Goal: Transaction & Acquisition: Purchase product/service

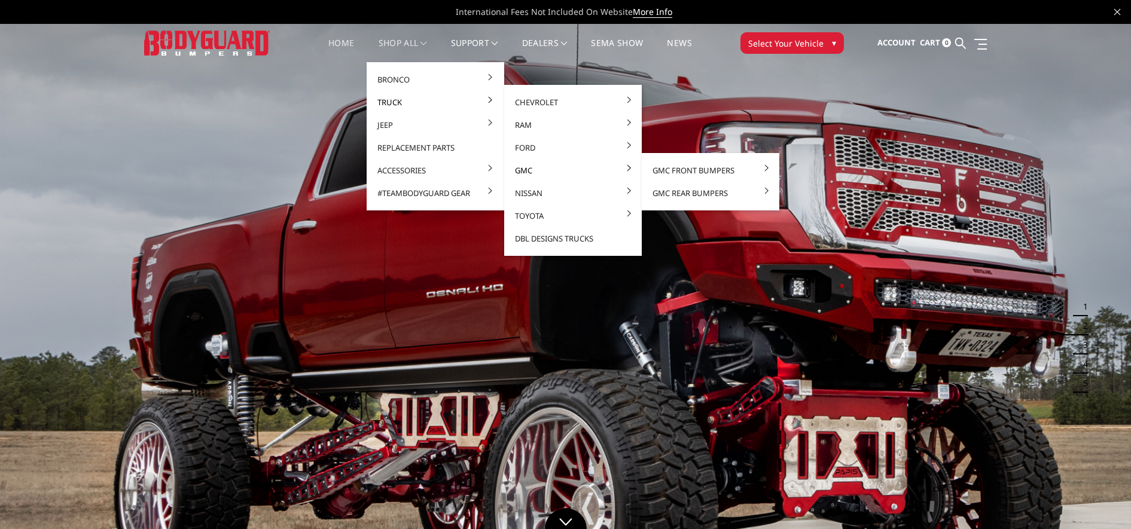
click at [528, 173] on link "GMC" at bounding box center [573, 170] width 128 height 23
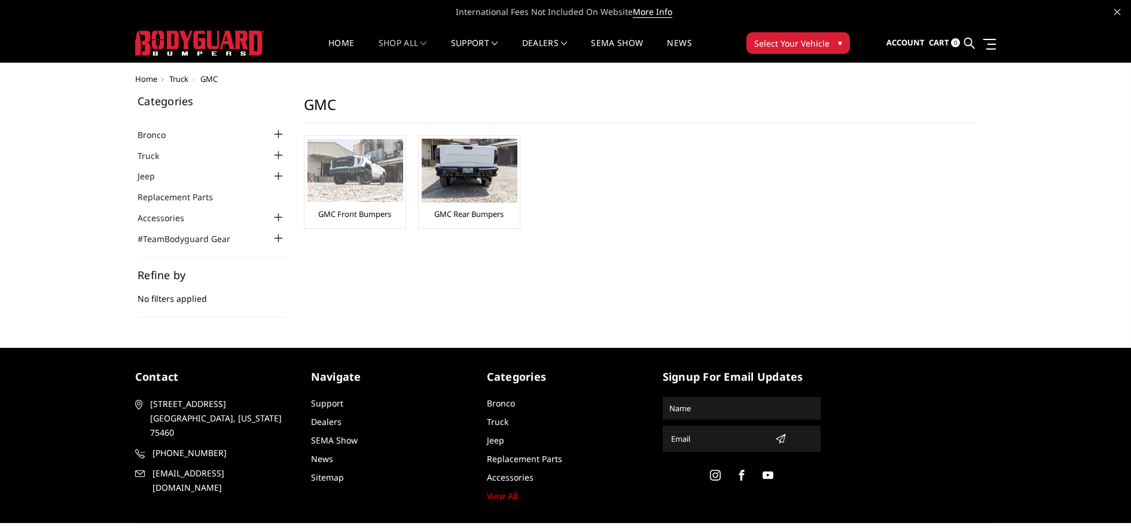
click at [351, 173] on img at bounding box center [355, 170] width 96 height 63
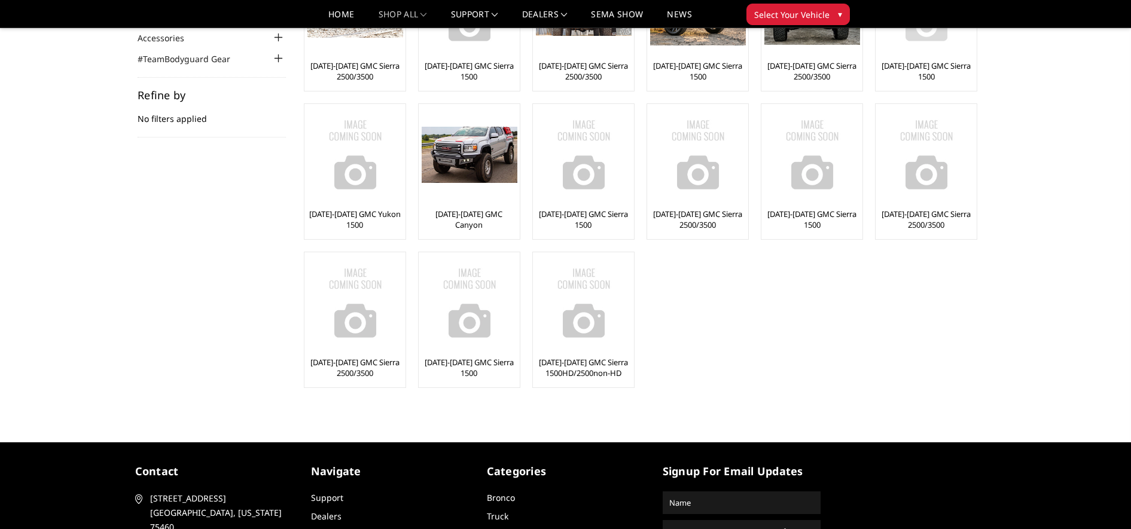
scroll to position [224, 0]
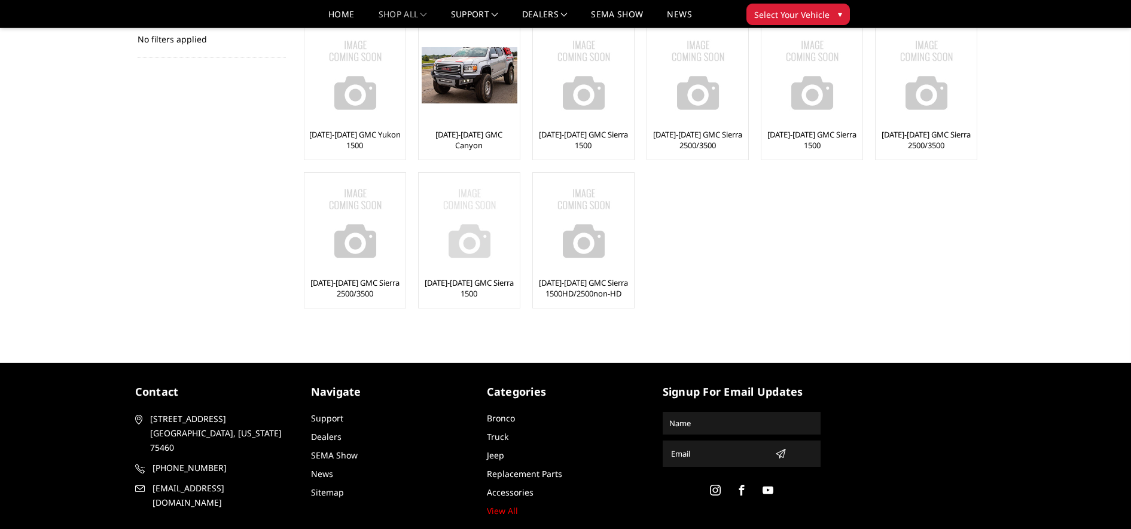
click at [485, 236] on img at bounding box center [470, 224] width 96 height 96
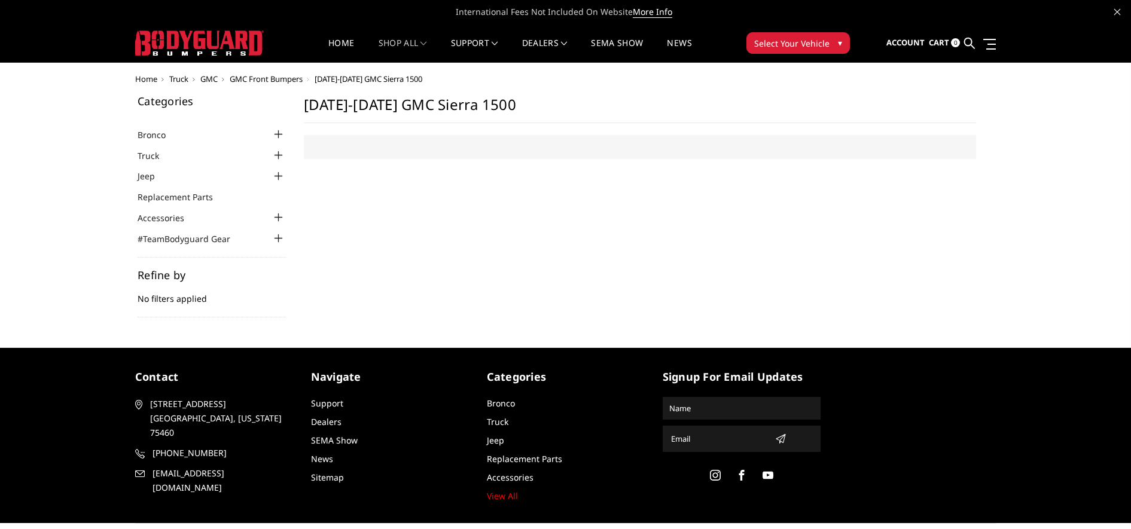
select select "US"
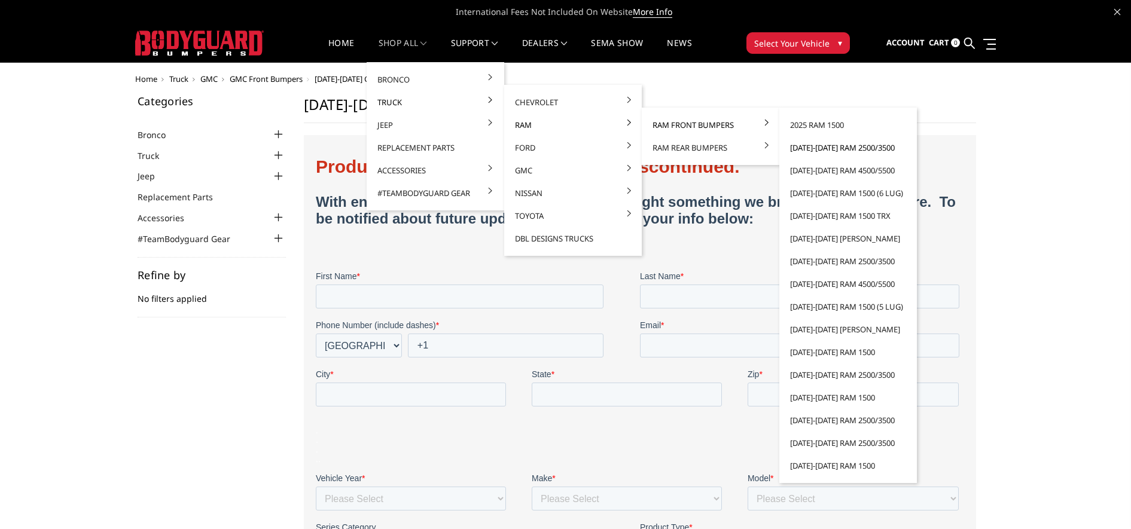
click at [817, 149] on link "[DATE]-[DATE] Ram 2500/3500" at bounding box center [848, 147] width 128 height 23
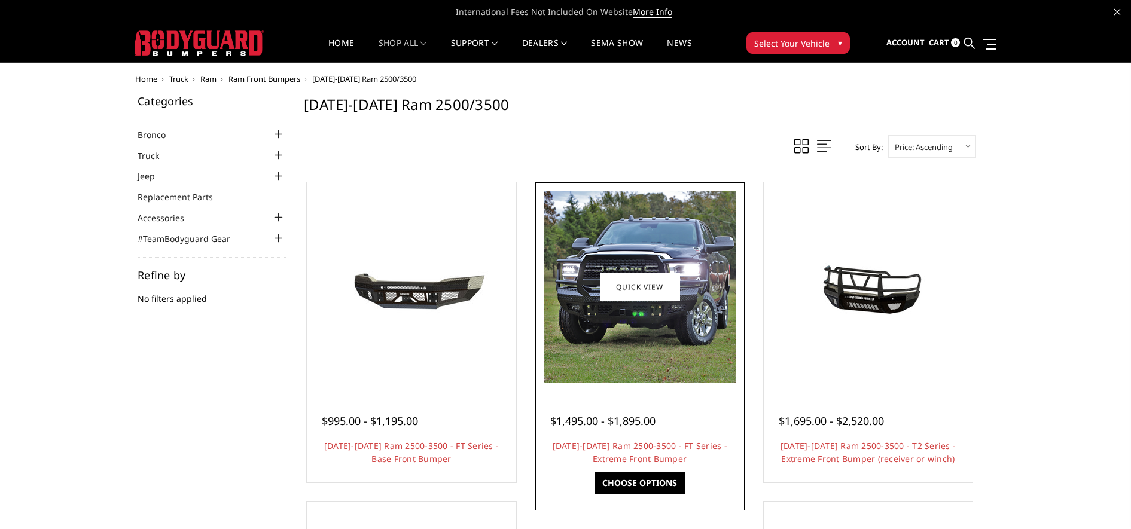
click at [661, 352] on img at bounding box center [639, 286] width 191 height 191
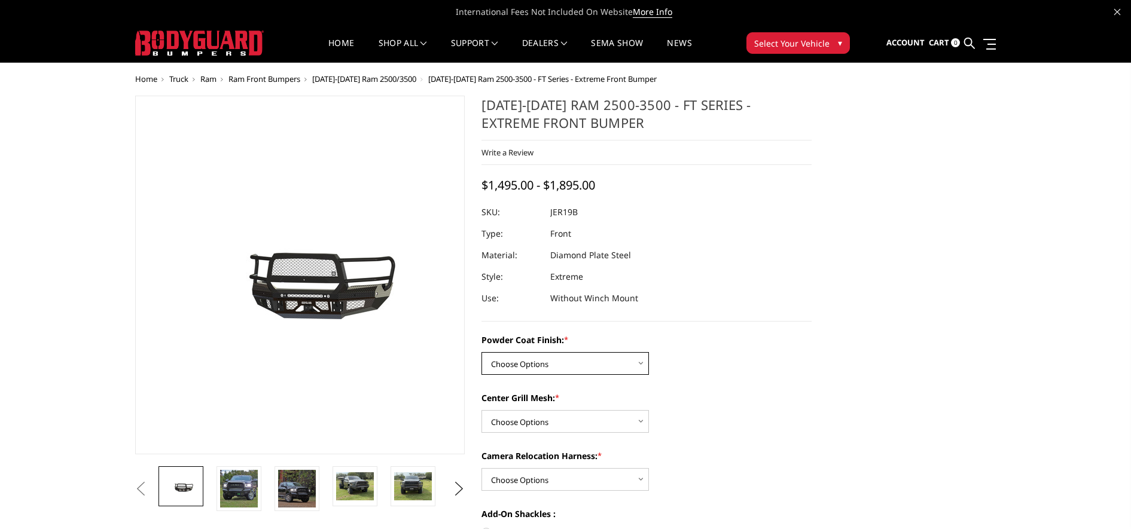
click at [631, 366] on select "Choose Options Bare Metal Gloss Black Powder Coat Textured Black Powder Coat" at bounding box center [566, 363] width 168 height 23
select select "3215"
click at [482, 352] on select "Choose Options Bare Metal Gloss Black Powder Coat Textured Black Powder Coat" at bounding box center [566, 363] width 168 height 23
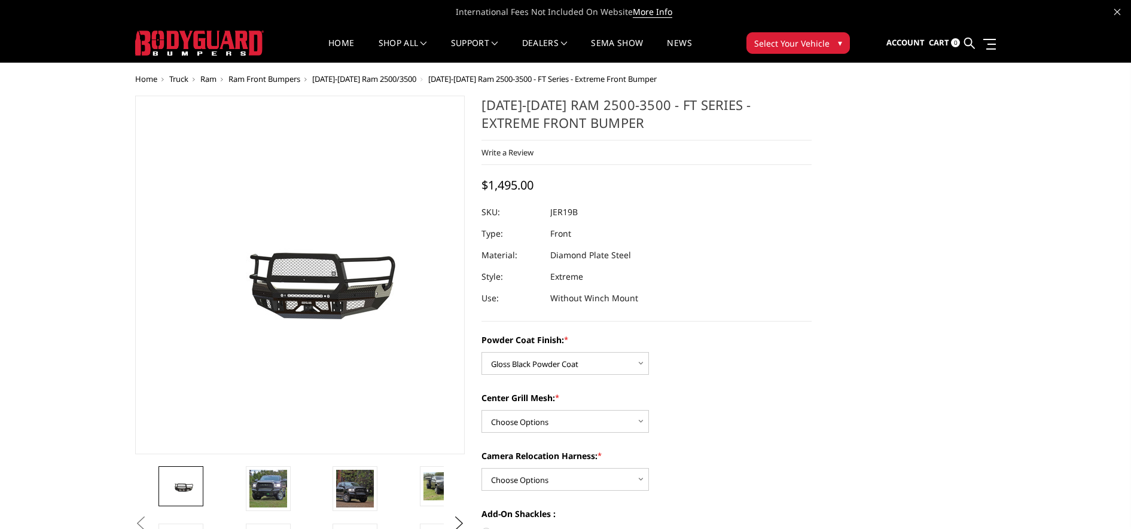
click at [622, 428] on select "Choose Options WITH Expanded Metal in Center Grill WITHOUT Expanded Metal in Ce…" at bounding box center [566, 421] width 168 height 23
select select "3217"
click at [482, 410] on select "Choose Options WITH Expanded Metal in Center Grill WITHOUT Expanded Metal in Ce…" at bounding box center [566, 421] width 168 height 23
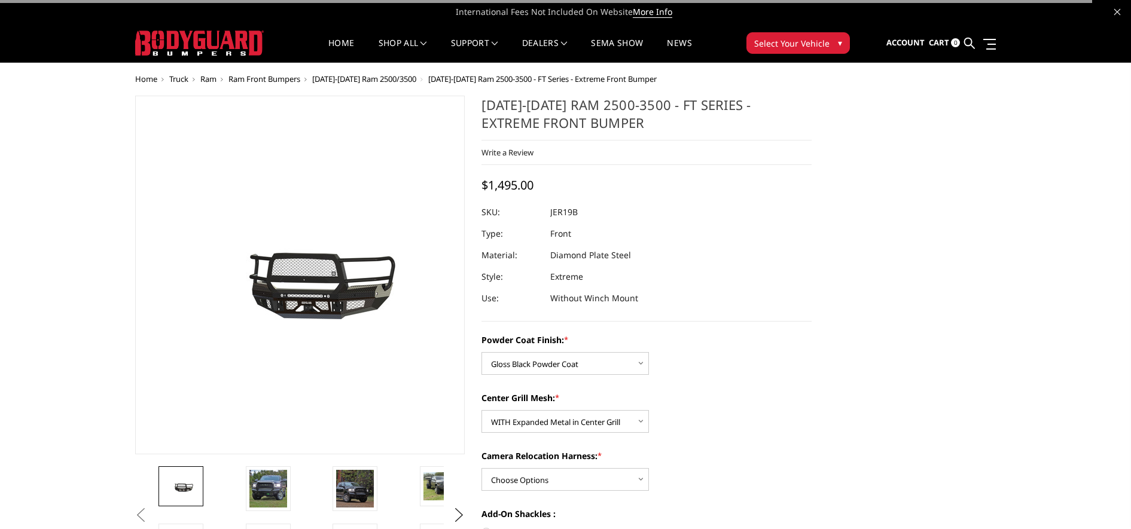
click at [769, 310] on div "[DATE]-[DATE] Ram 2500-3500 - FT Series - Extreme Front Bumper Write a Review W…" at bounding box center [647, 209] width 330 height 226
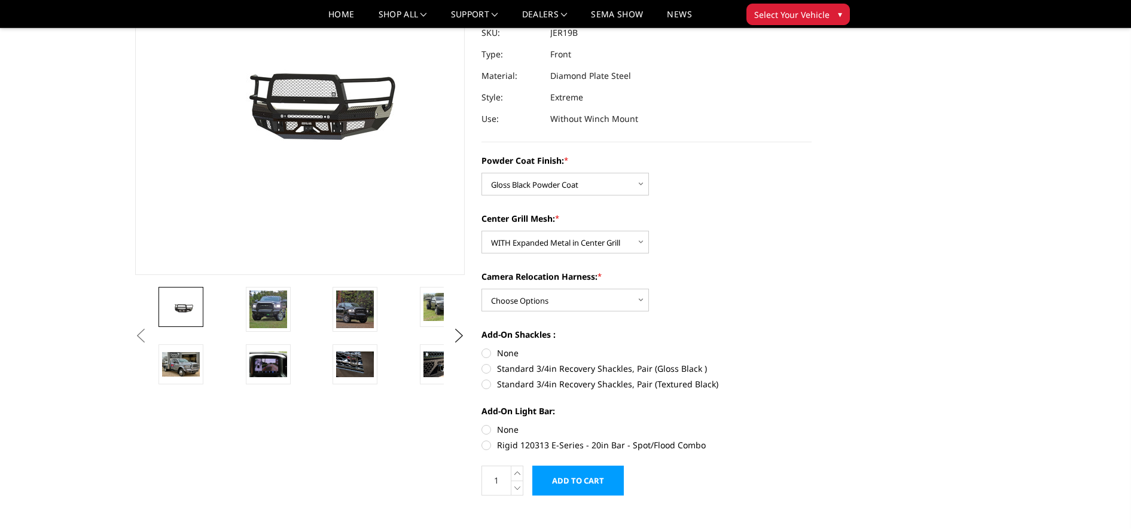
scroll to position [150, 0]
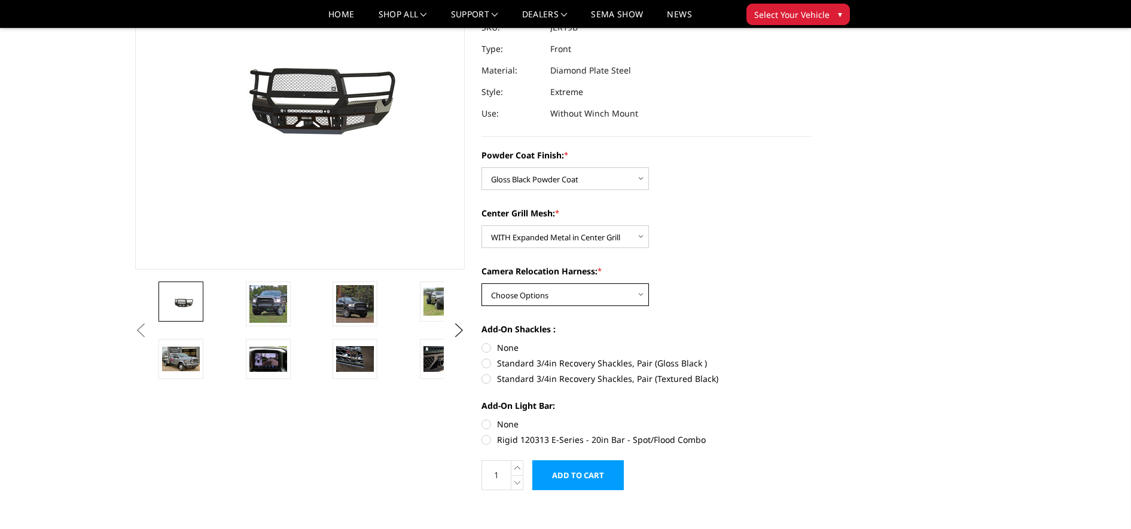
click at [611, 290] on select "Choose Options WITH Camera Relocation Harness WITHOUT Camera Relocation Harness" at bounding box center [566, 295] width 168 height 23
select select "3219"
click at [482, 284] on select "Choose Options WITH Camera Relocation Harness WITHOUT Camera Relocation Harness" at bounding box center [566, 295] width 168 height 23
click at [769, 231] on div "Center Grill Mesh: * Choose Options WITH Expanded Metal in Center Grill WITHOUT…" at bounding box center [647, 227] width 330 height 41
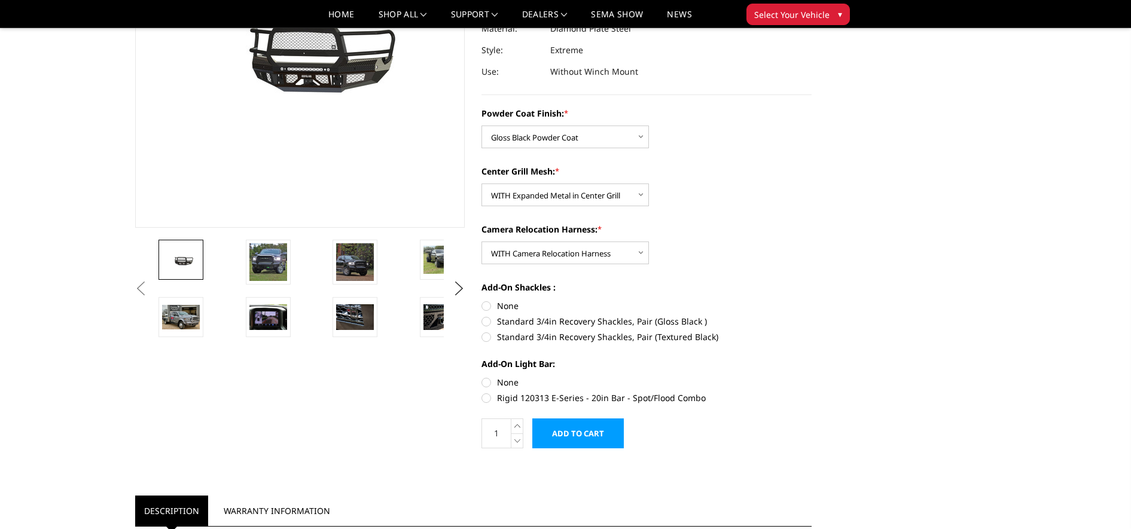
scroll to position [224, 0]
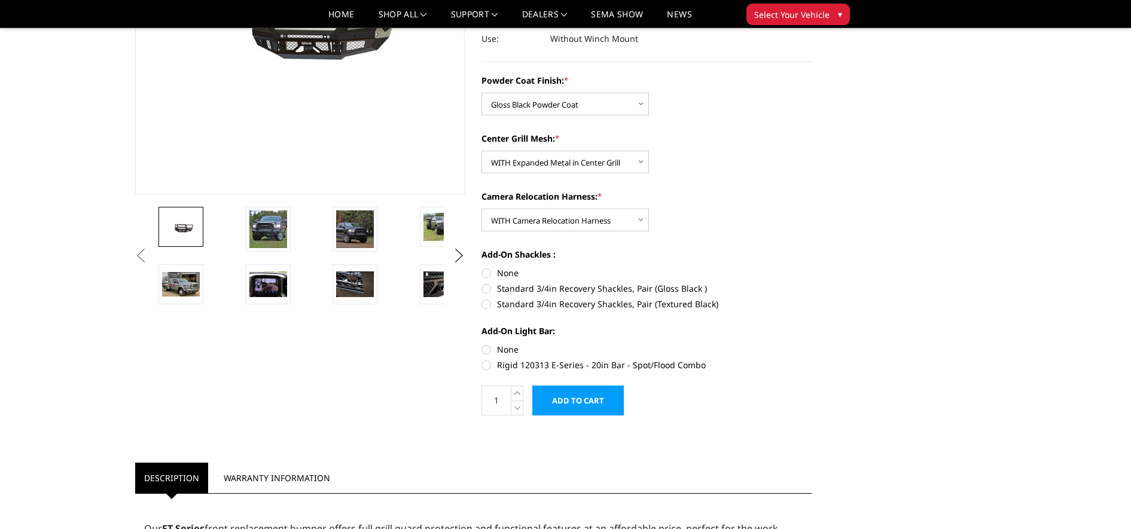
click at [488, 273] on label "None" at bounding box center [647, 273] width 330 height 13
click at [482, 267] on input "None" at bounding box center [482, 267] width 1 height 1
radio input "true"
click at [486, 348] on label "None" at bounding box center [647, 349] width 330 height 13
click at [482, 344] on input "None" at bounding box center [482, 343] width 1 height 1
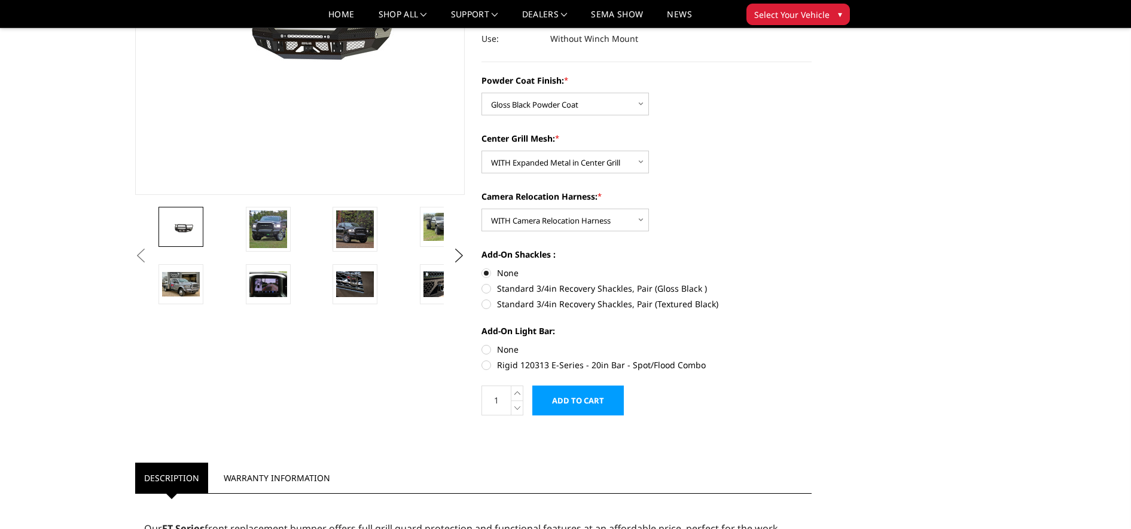
radio input "true"
click at [585, 401] on input "Add to Cart" at bounding box center [578, 401] width 92 height 30
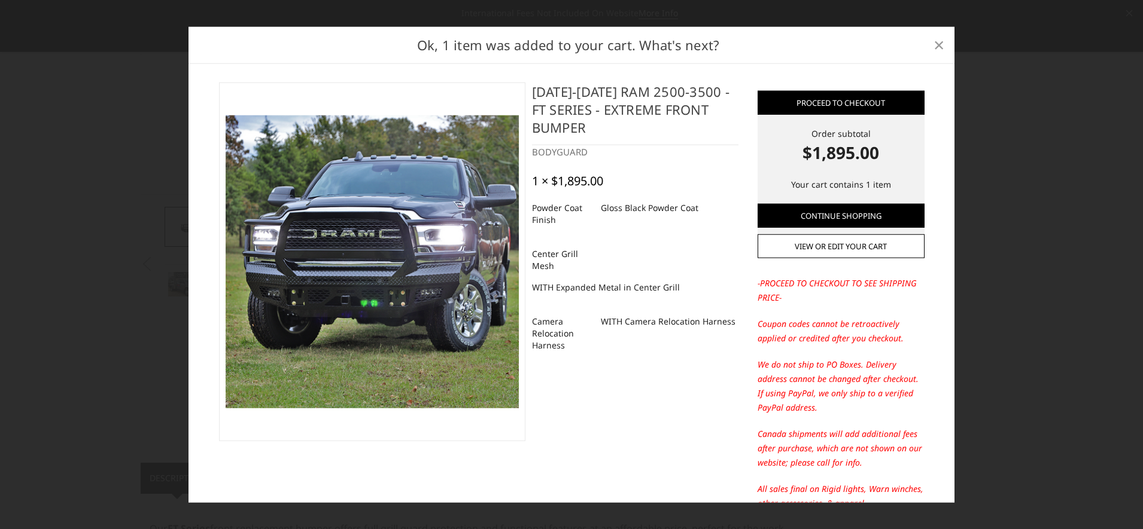
click at [931, 51] on link "×" at bounding box center [938, 44] width 19 height 19
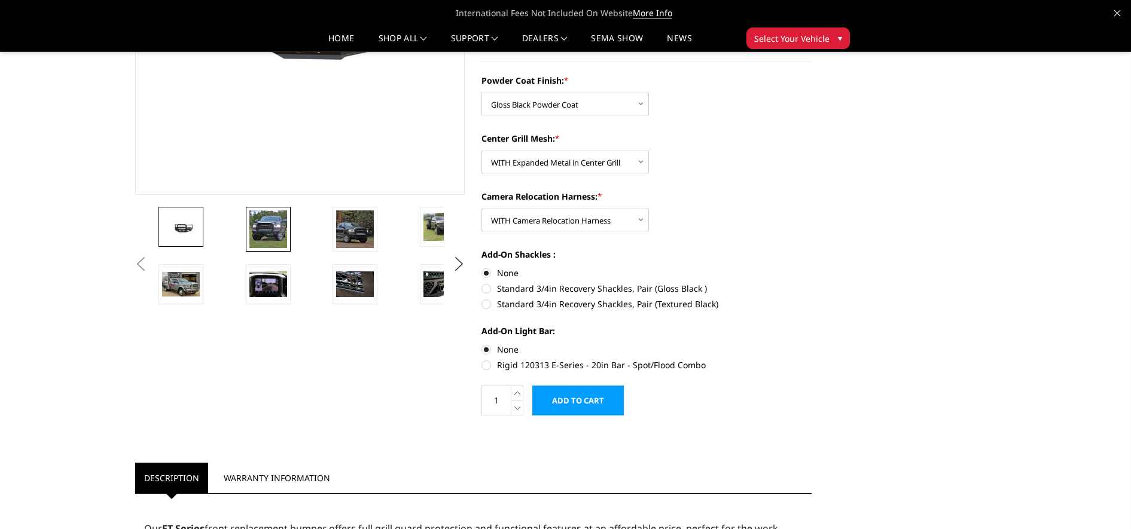
click at [272, 236] on img at bounding box center [268, 230] width 38 height 38
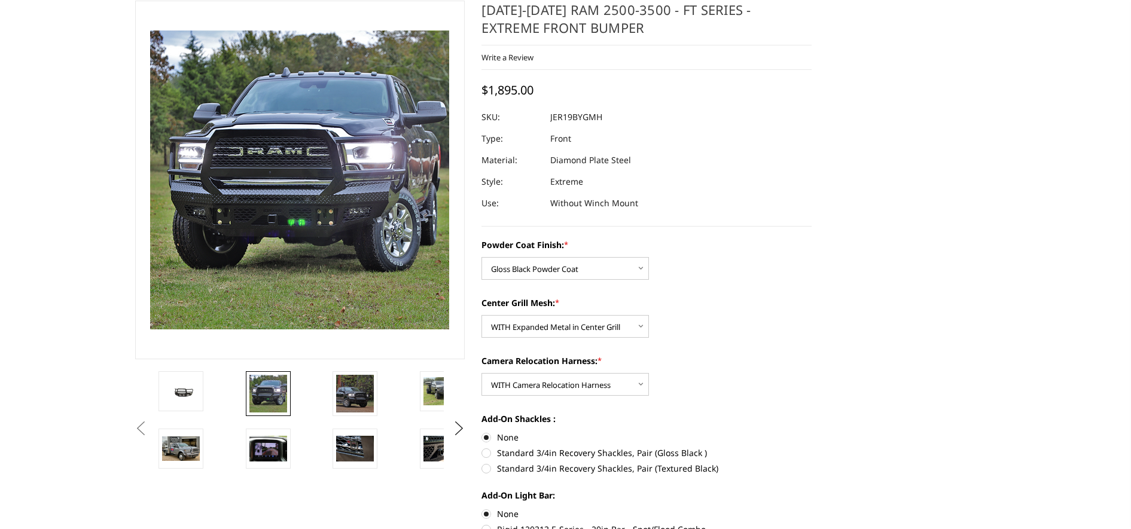
scroll to position [0, 0]
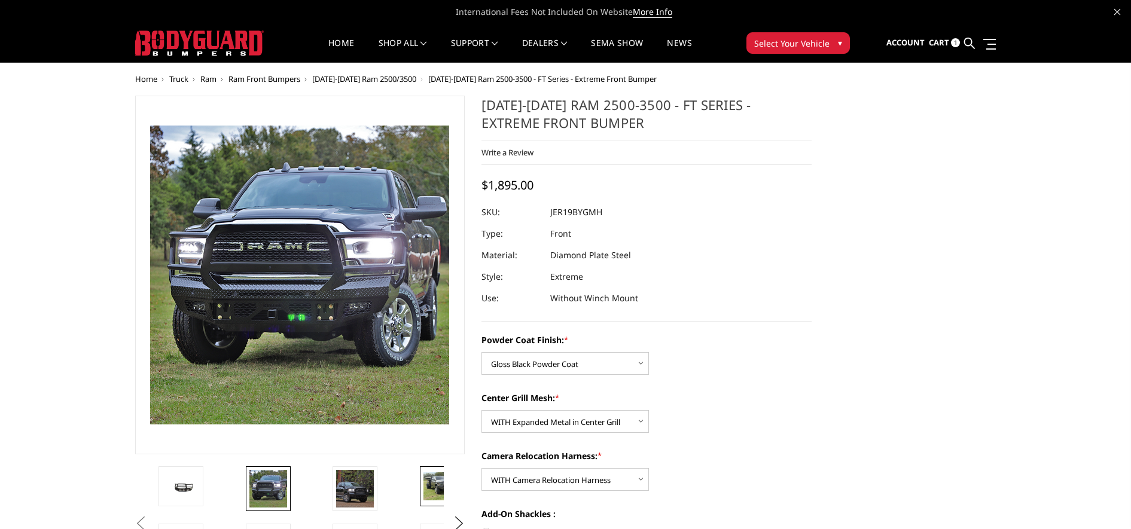
click at [434, 487] on img at bounding box center [443, 487] width 38 height 28
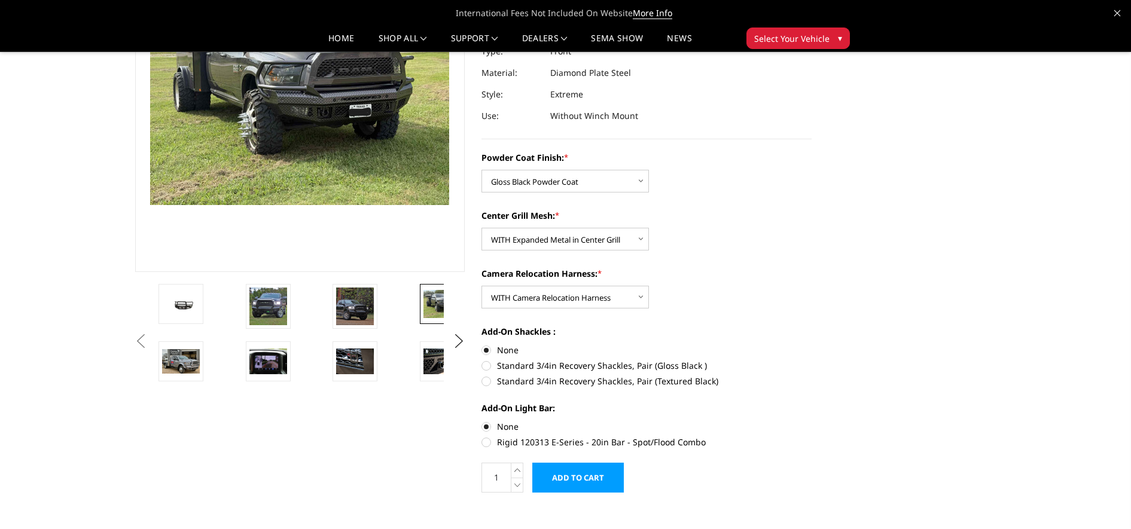
scroll to position [150, 0]
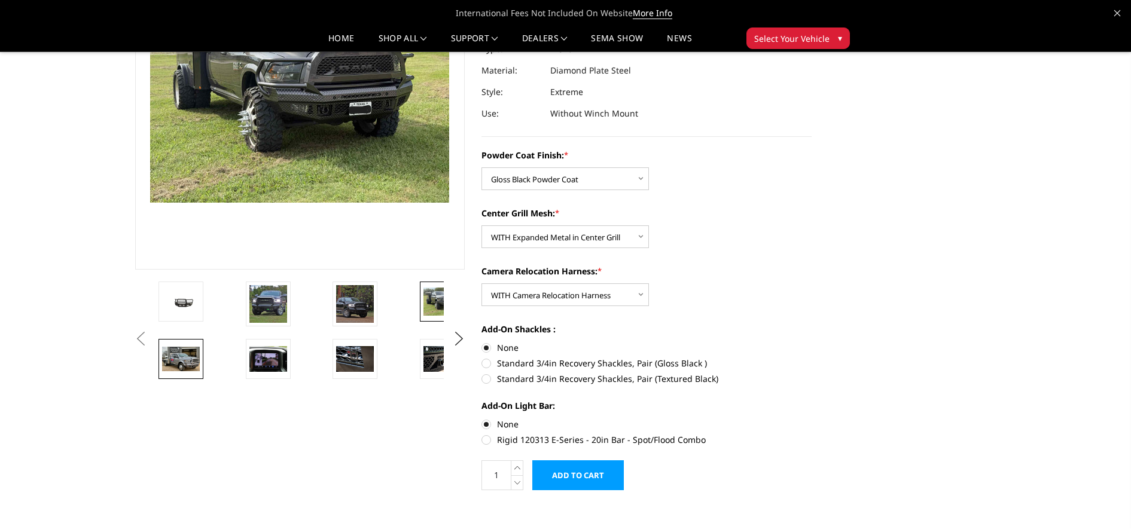
click at [164, 359] on img at bounding box center [181, 359] width 38 height 24
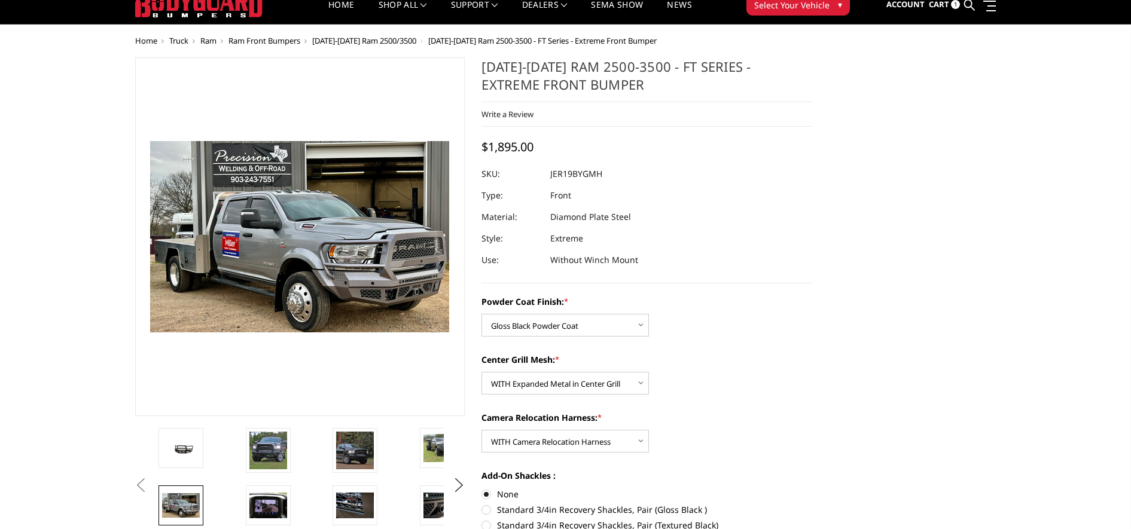
scroll to position [75, 0]
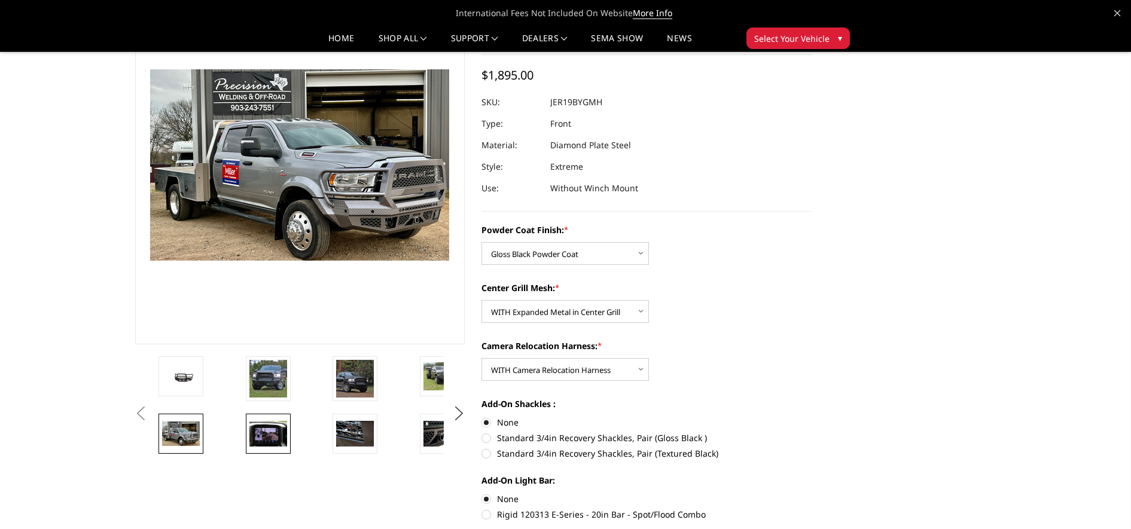
click at [279, 430] on img at bounding box center [268, 433] width 38 height 25
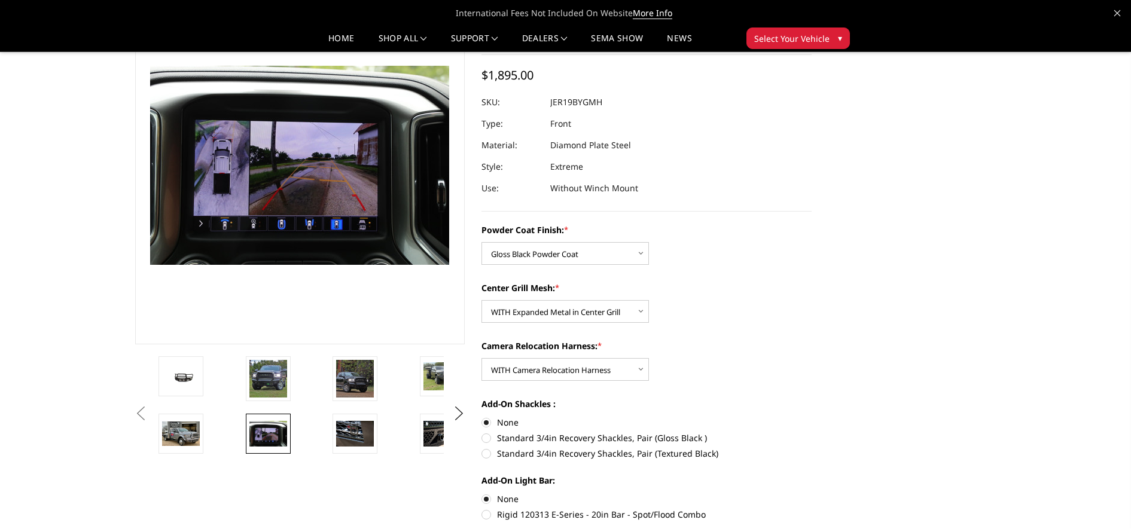
scroll to position [71, 0]
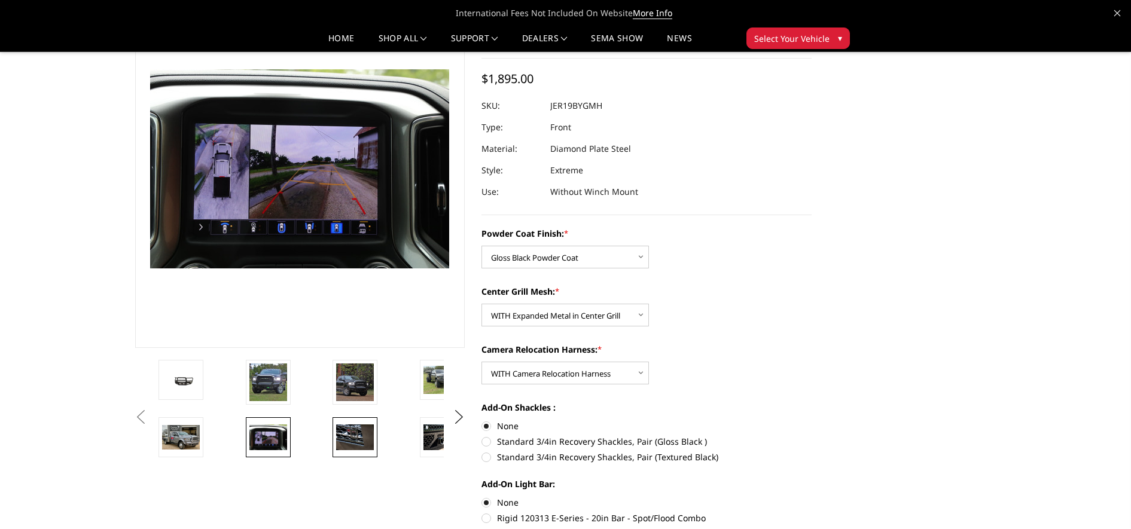
click at [353, 439] on img at bounding box center [355, 437] width 38 height 25
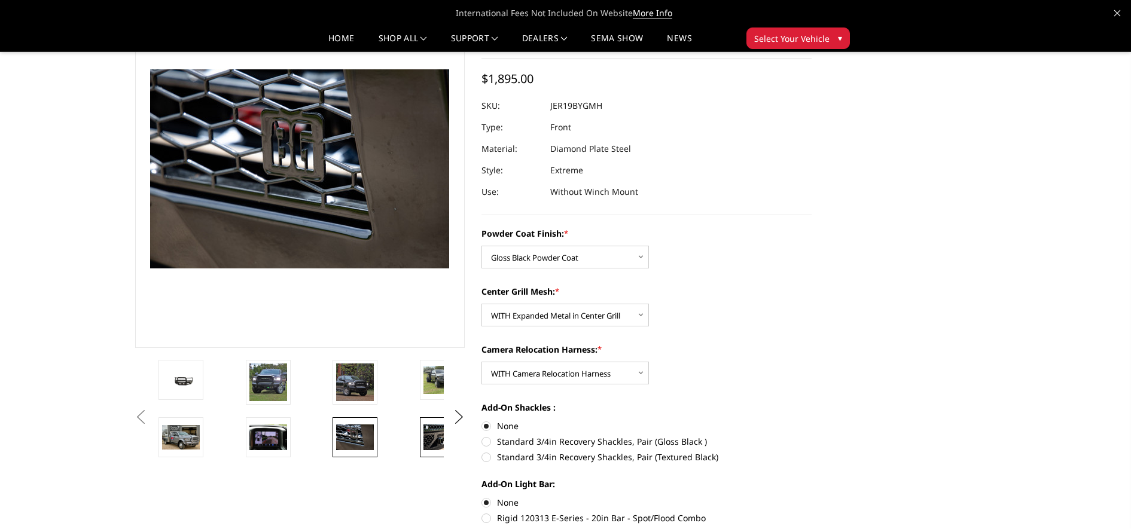
click at [444, 444] on img at bounding box center [443, 437] width 38 height 25
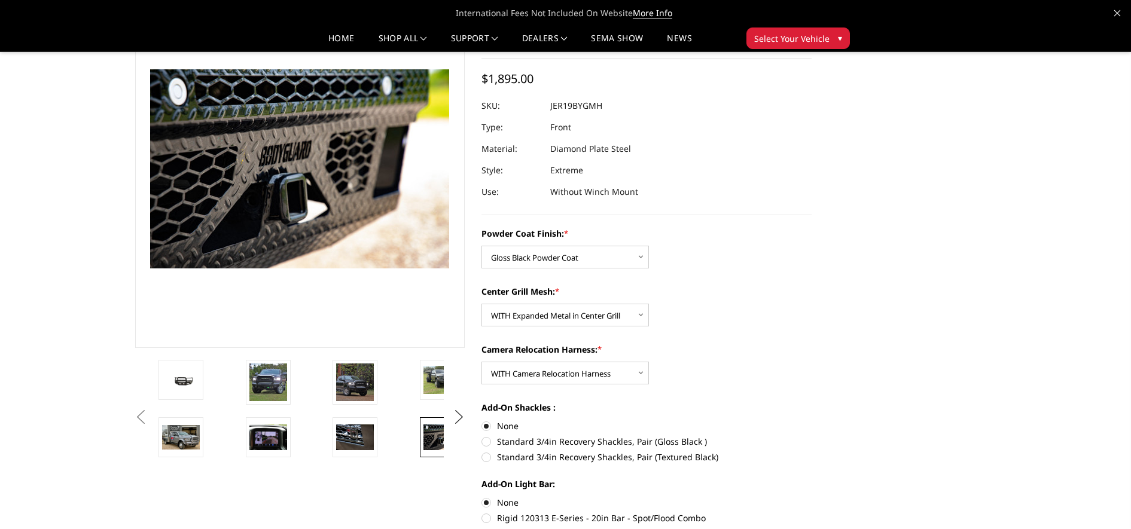
click at [458, 410] on button "Next" at bounding box center [459, 418] width 18 height 18
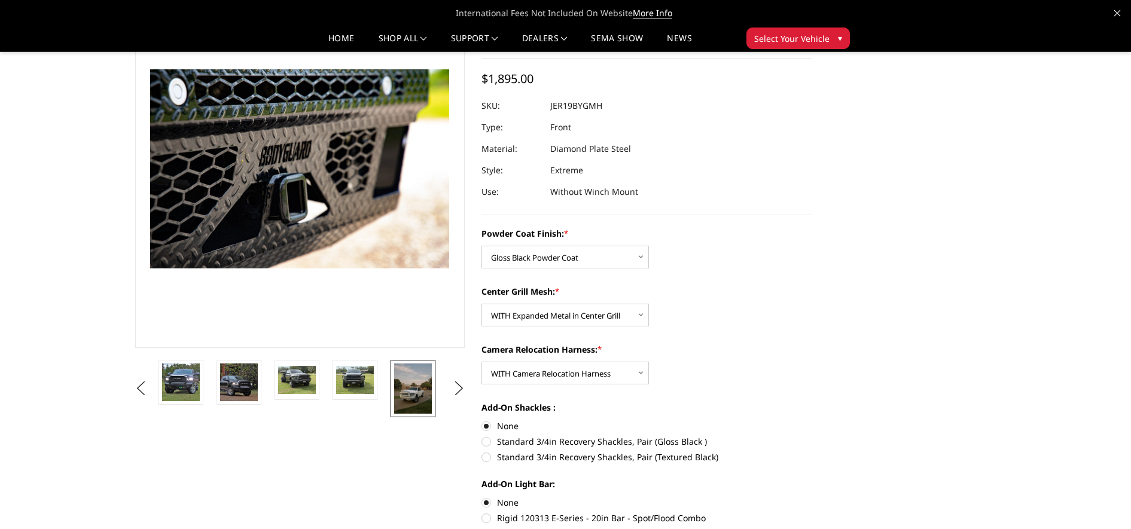
click at [424, 401] on img at bounding box center [413, 389] width 38 height 50
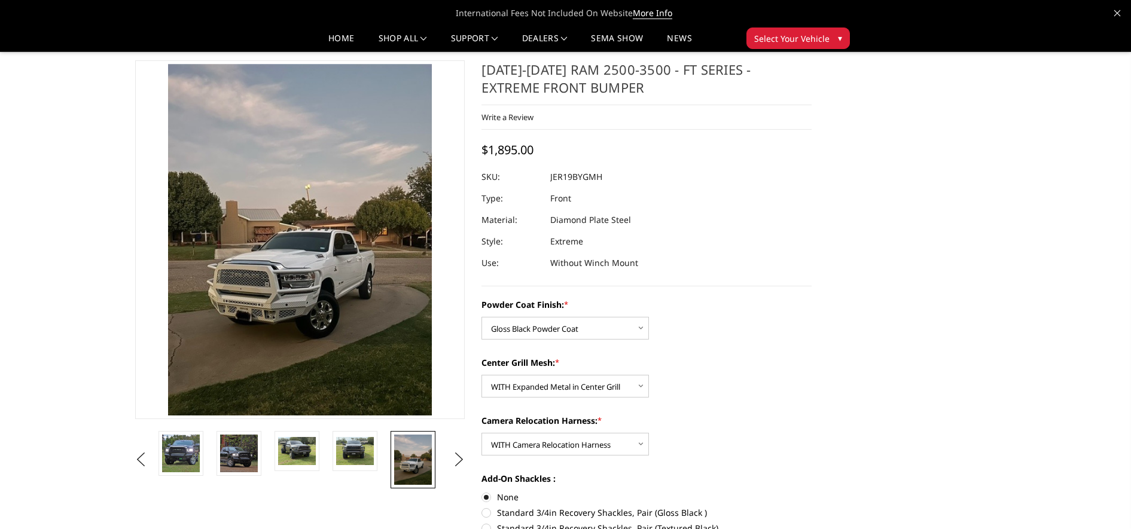
scroll to position [0, 0]
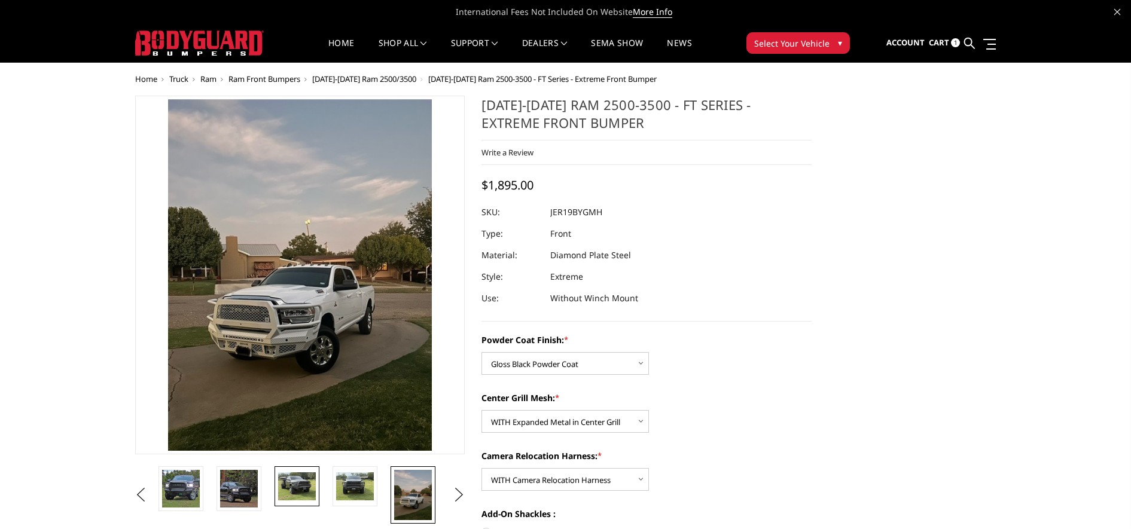
click at [303, 485] on img at bounding box center [297, 487] width 38 height 28
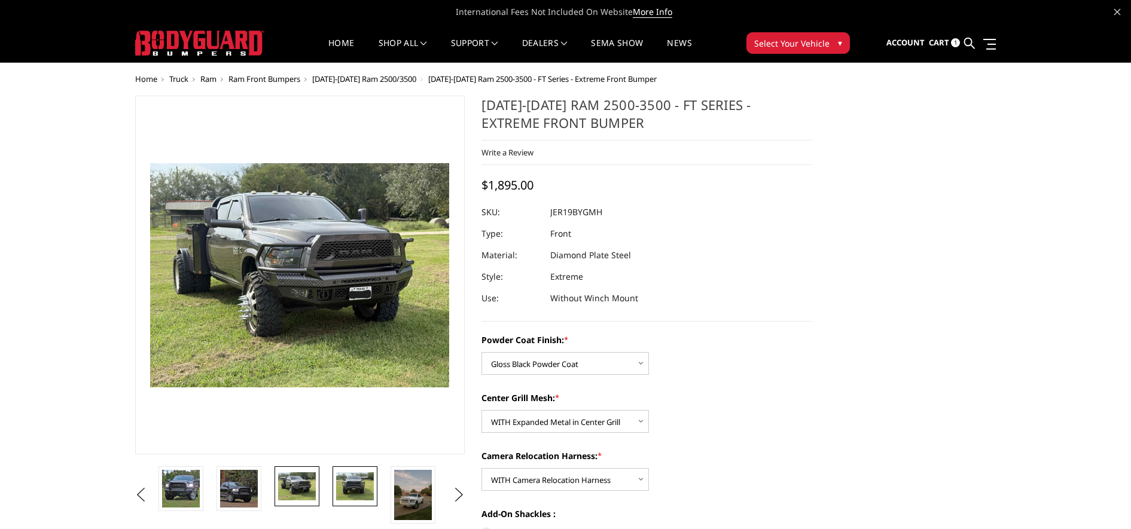
click at [348, 485] on img at bounding box center [355, 487] width 38 height 28
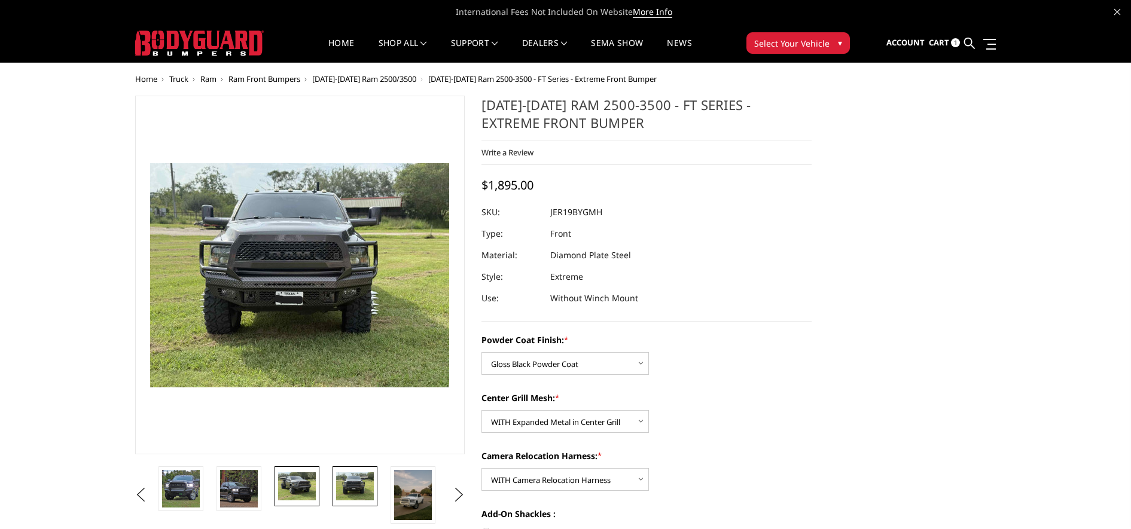
click at [305, 480] on img at bounding box center [297, 487] width 38 height 28
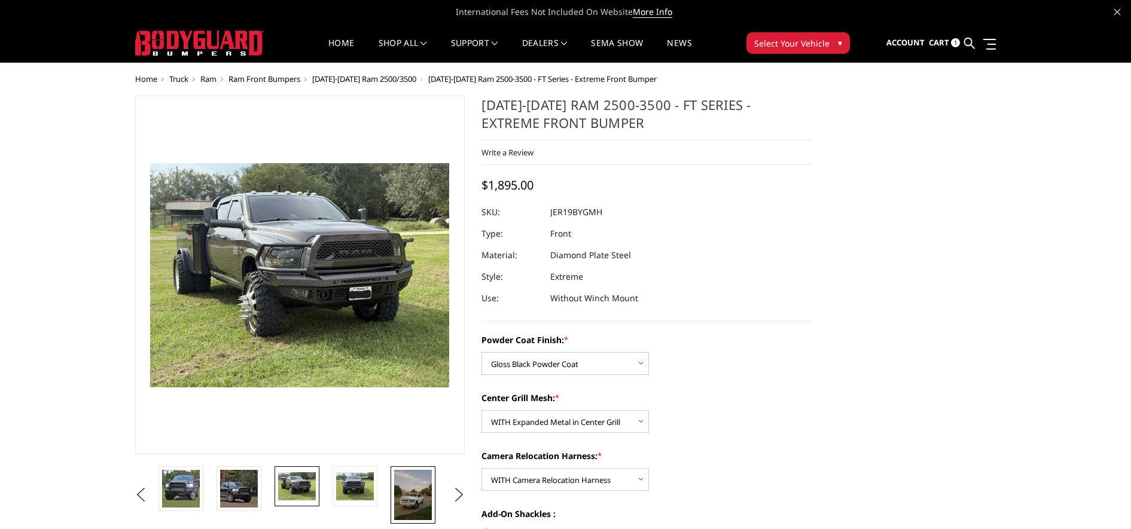
click at [419, 494] on img at bounding box center [413, 495] width 38 height 50
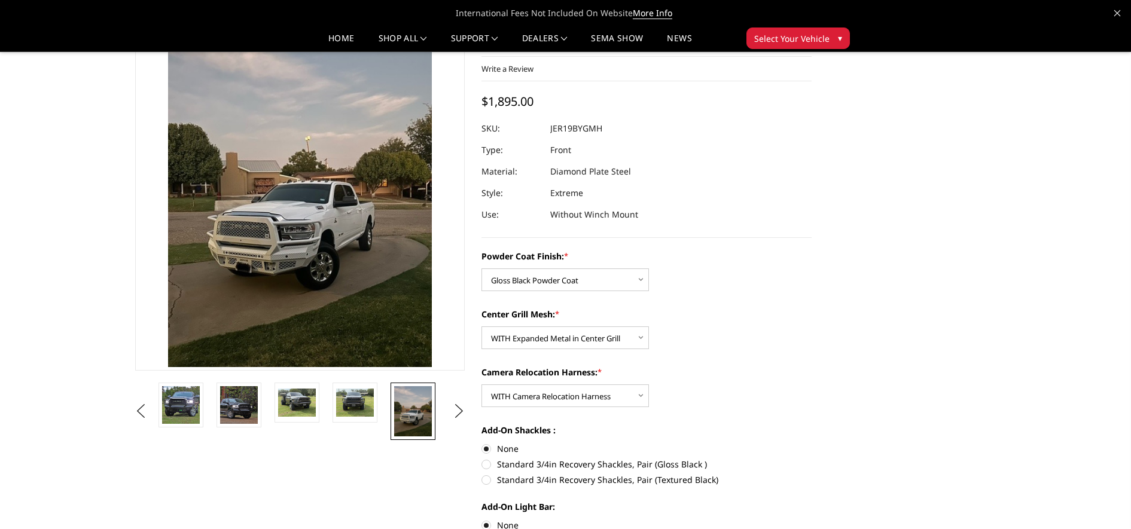
scroll to position [75, 0]
